Goal: Task Accomplishment & Management: Complete application form

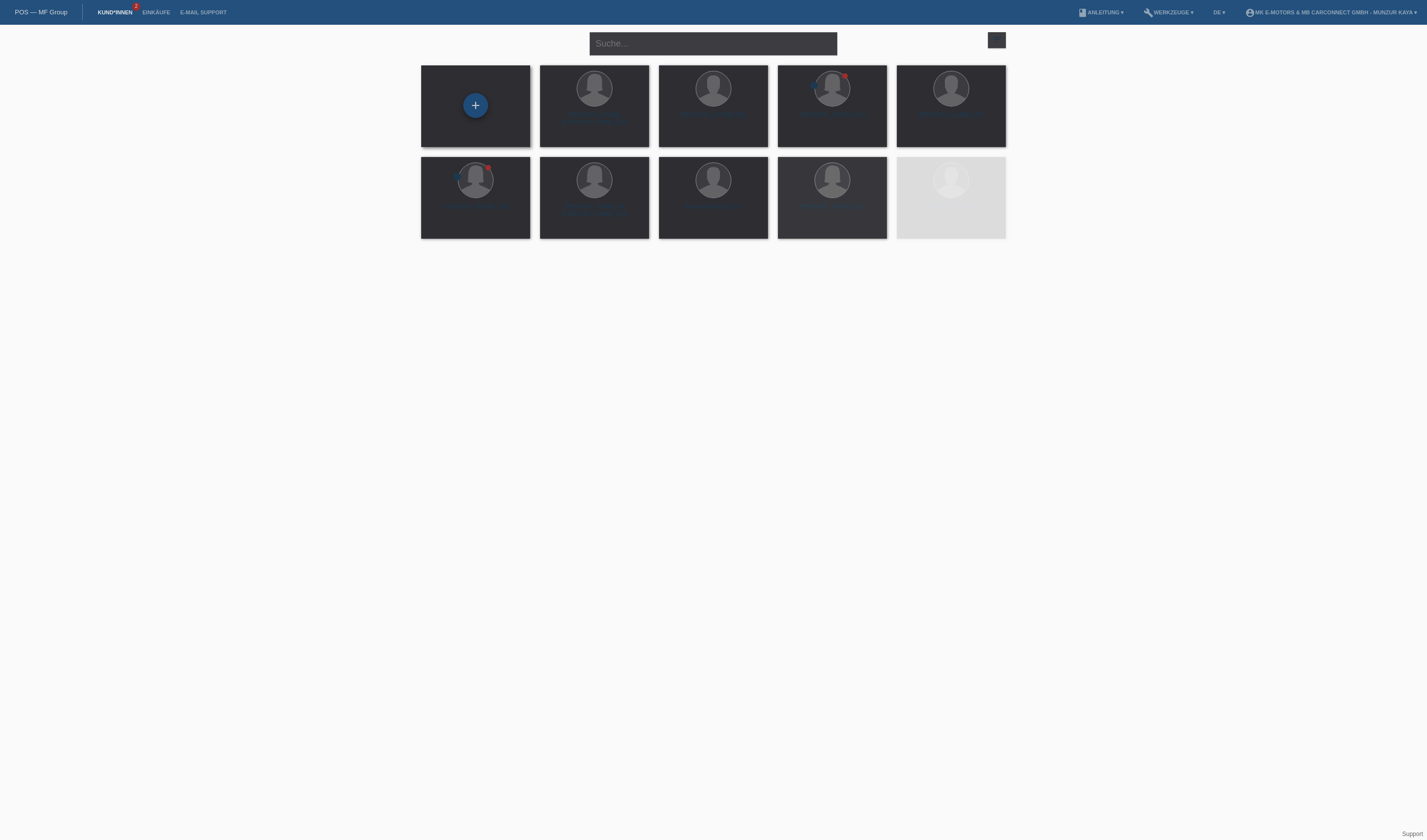
click at [472, 117] on div "+" at bounding box center [475, 105] width 24 height 24
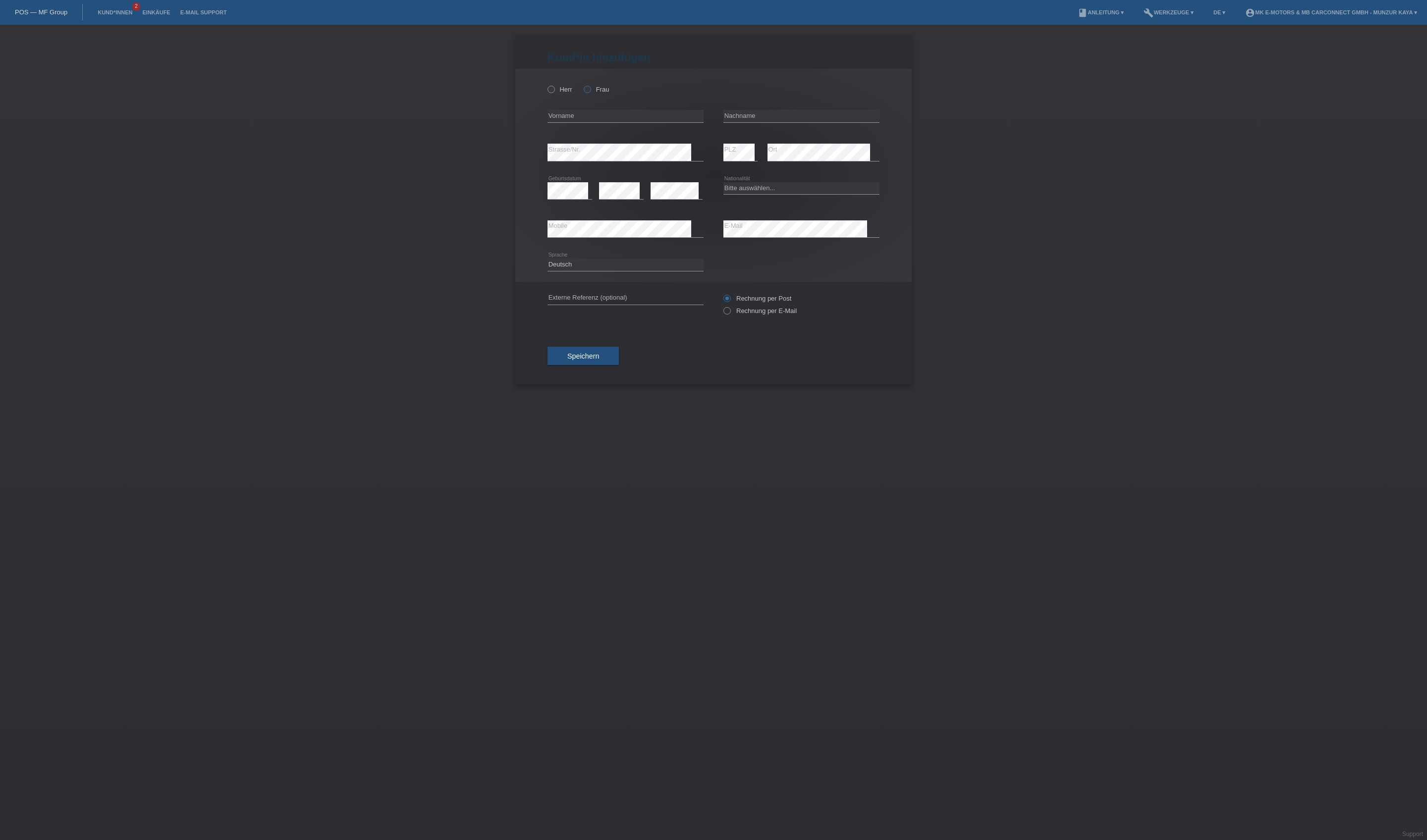
click at [609, 93] on label "Frau" at bounding box center [596, 89] width 25 height 7
click at [590, 92] on input "Frau" at bounding box center [587, 89] width 7 height 7
radio input "true"
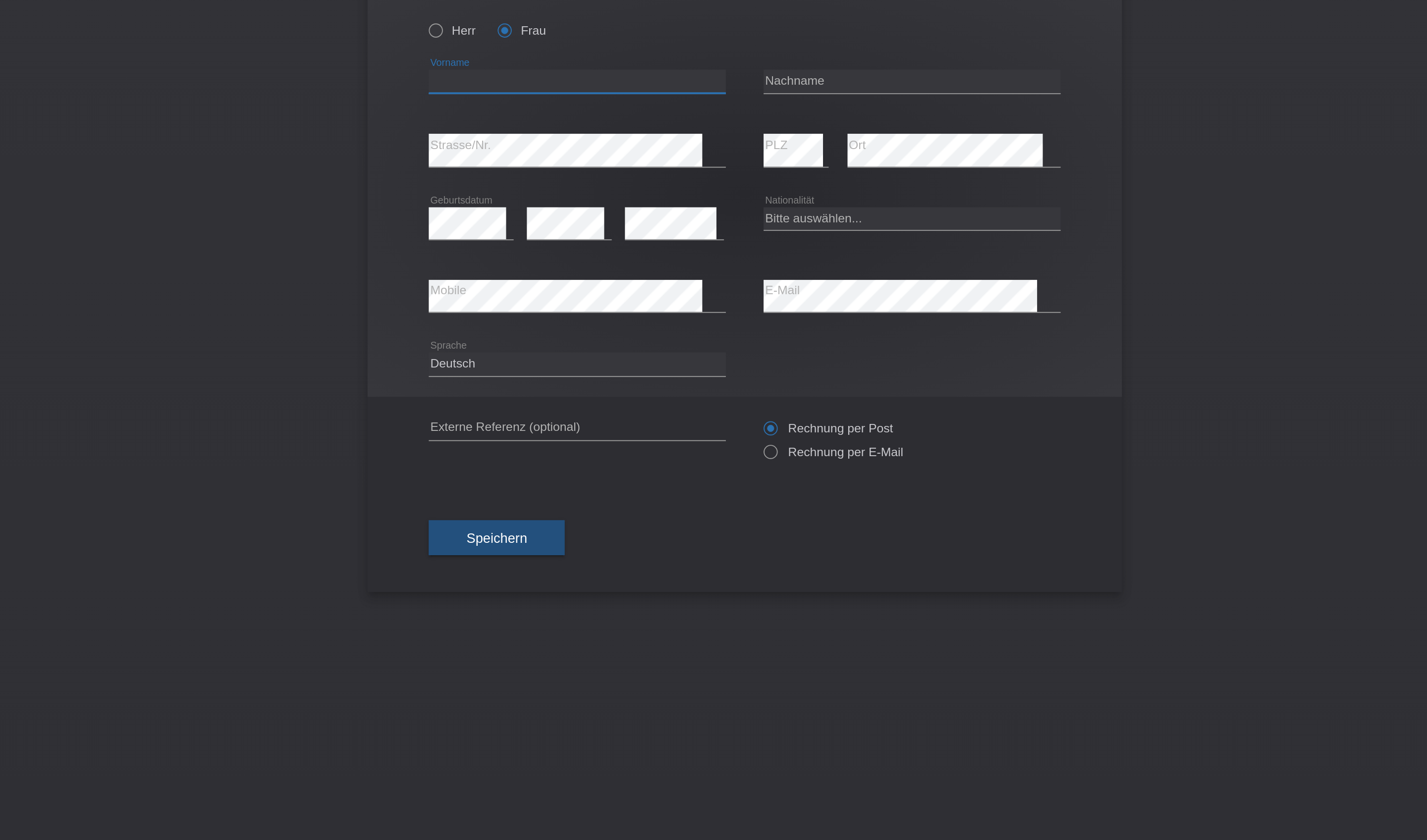
click at [547, 110] on input "text" at bounding box center [625, 116] width 156 height 13
type input "Sheila"
click at [723, 122] on icon at bounding box center [801, 122] width 156 height 1
type input "Naldi"
select select "CH"
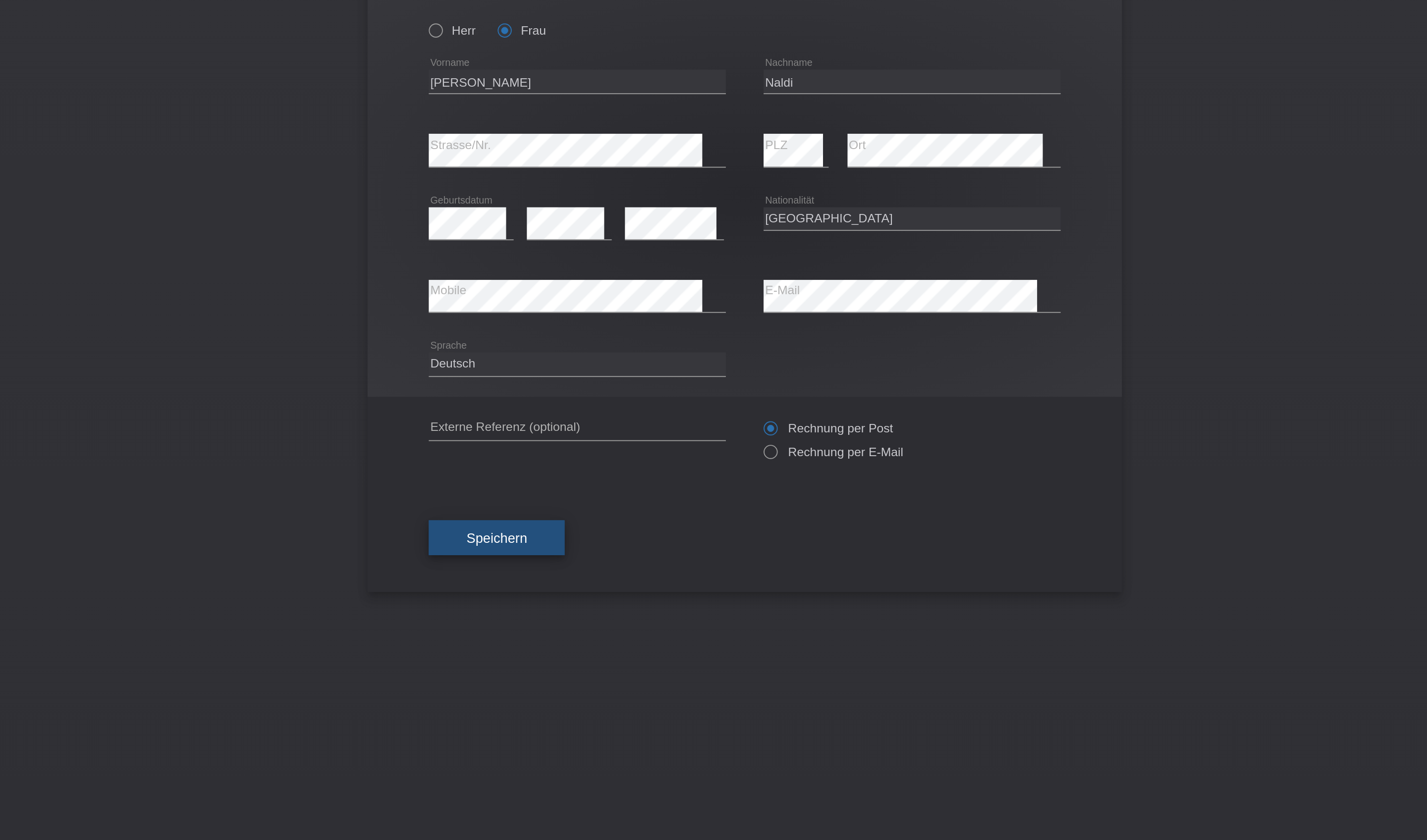
click at [567, 360] on span "Speichern" at bounding box center [583, 356] width 32 height 8
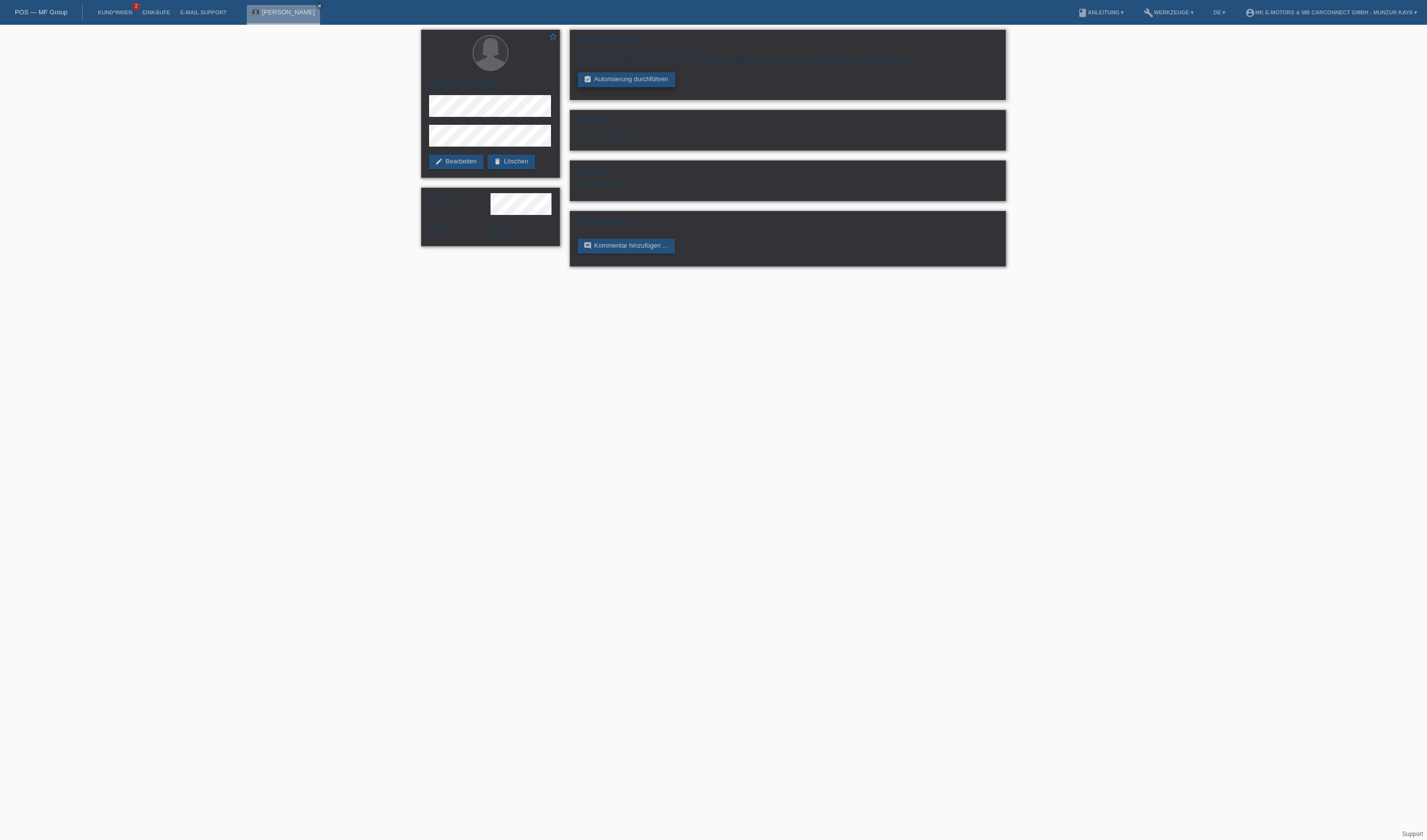
click at [653, 87] on link "assignment_turned_in Autorisierung durchführen" at bounding box center [627, 79] width 98 height 15
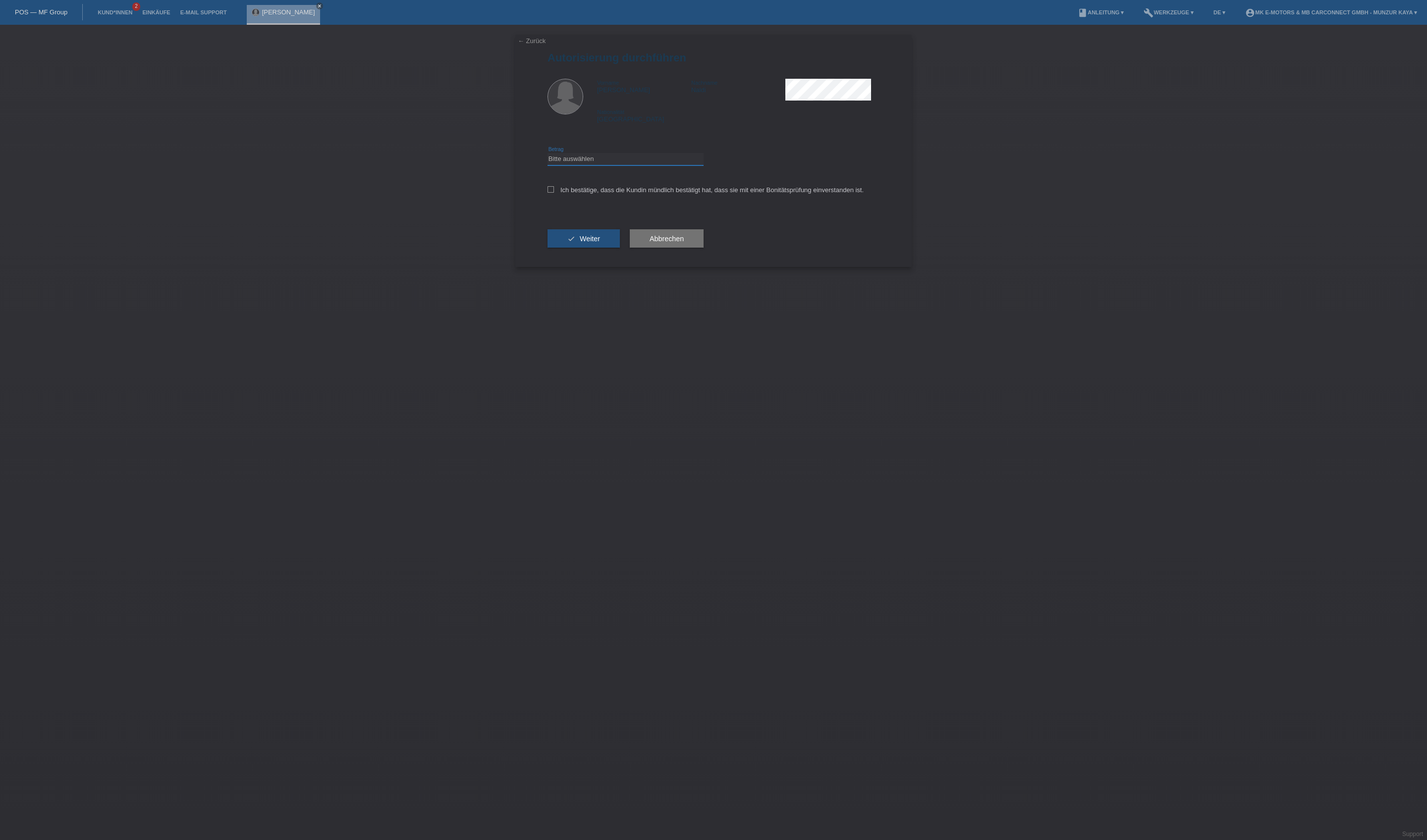
select select "1"
click at [621, 194] on label "Ich bestätige, dass die Kundin mündlich bestätigt hat, dass sie mit einer Bonit…" at bounding box center [705, 190] width 316 height 7
click at [554, 192] on input "Ich bestätige, dass die Kundin mündlich bestätigt hat, dass sie mit einer Bonit…" at bounding box center [550, 190] width 7 height 7
checkbox input "true"
click at [600, 243] on span "Weiter" at bounding box center [589, 239] width 21 height 8
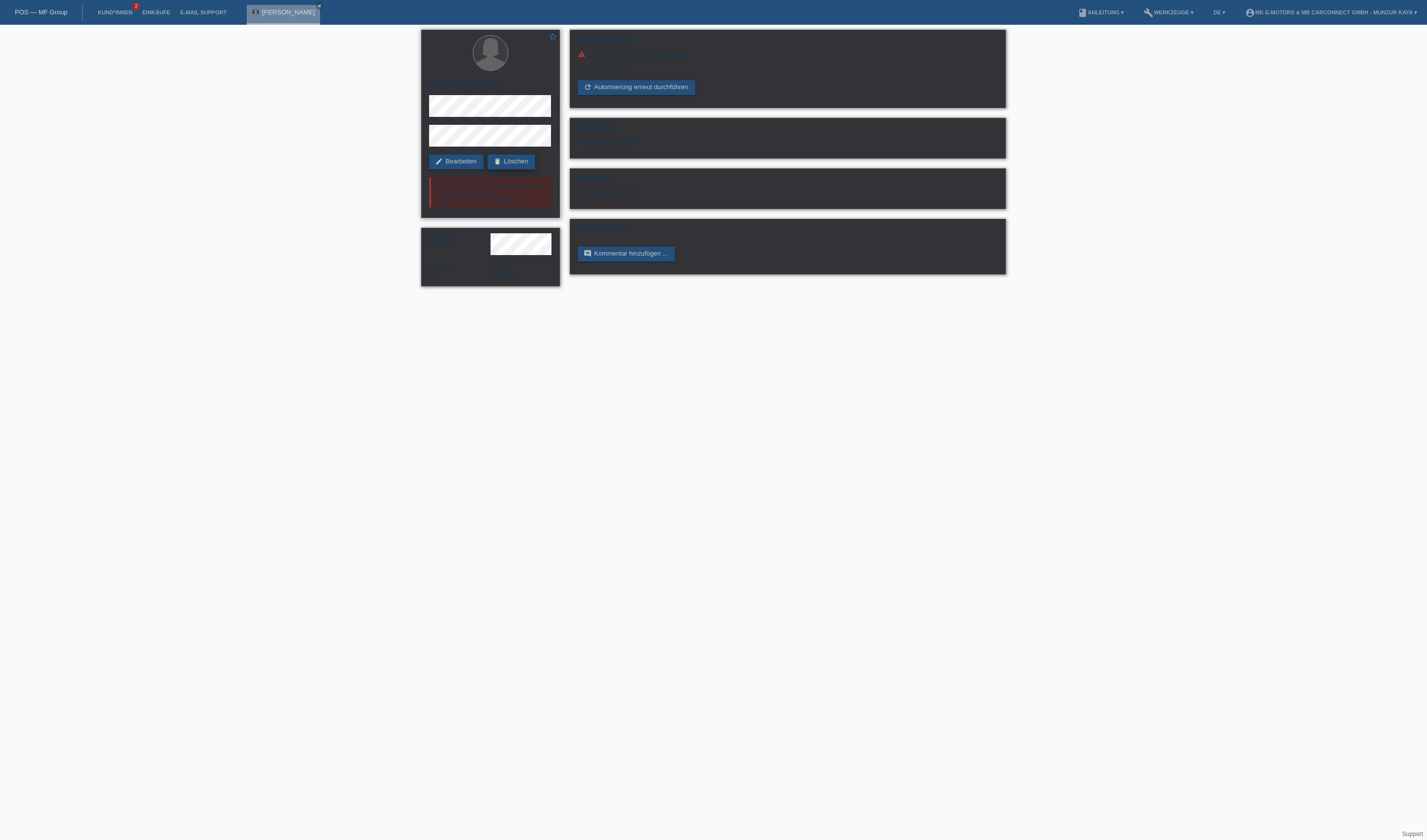
click at [488, 169] on link "delete Löschen" at bounding box center [511, 162] width 48 height 15
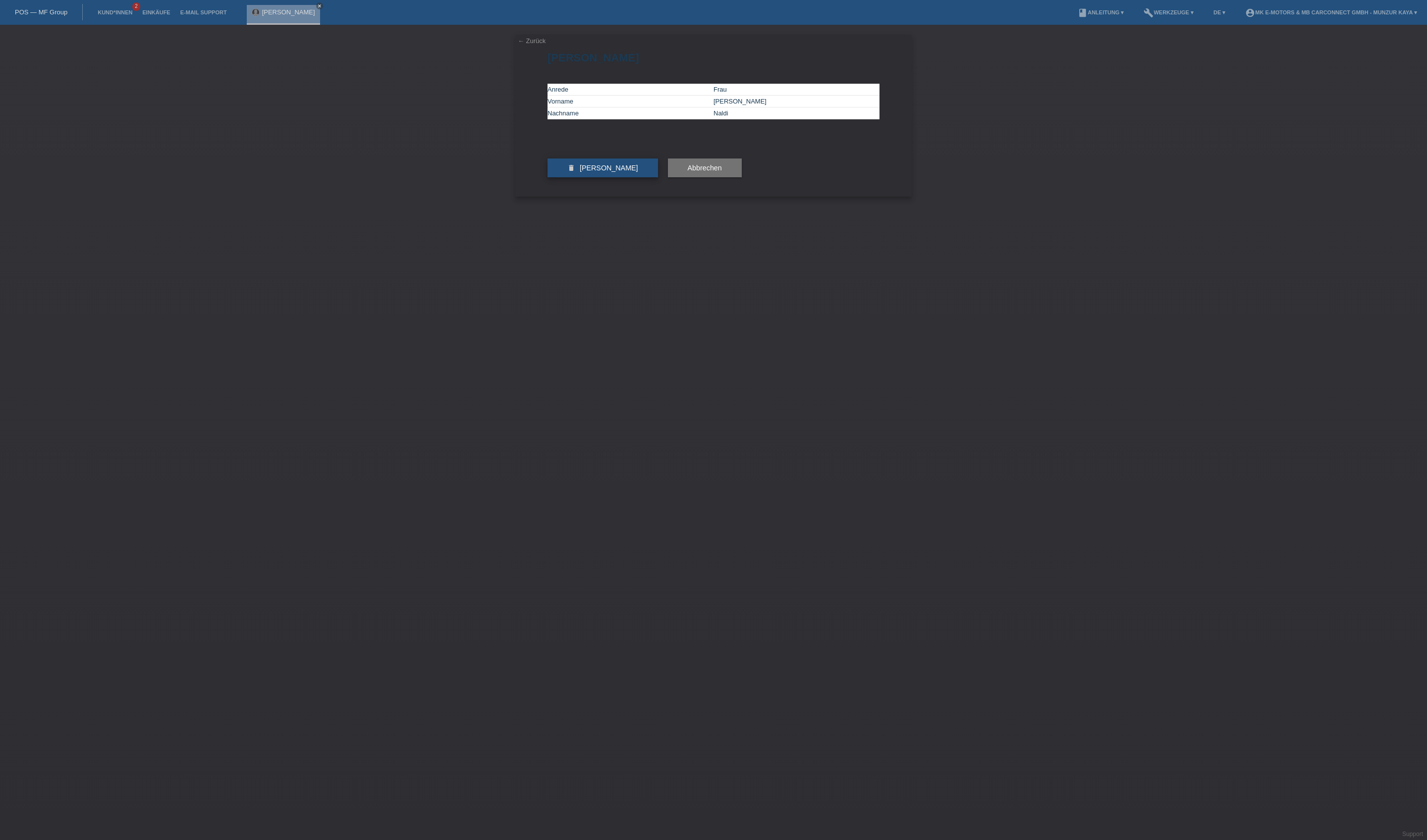
click at [601, 172] on span "Kundin löschen" at bounding box center [609, 168] width 58 height 8
